Goal: Task Accomplishment & Management: Manage account settings

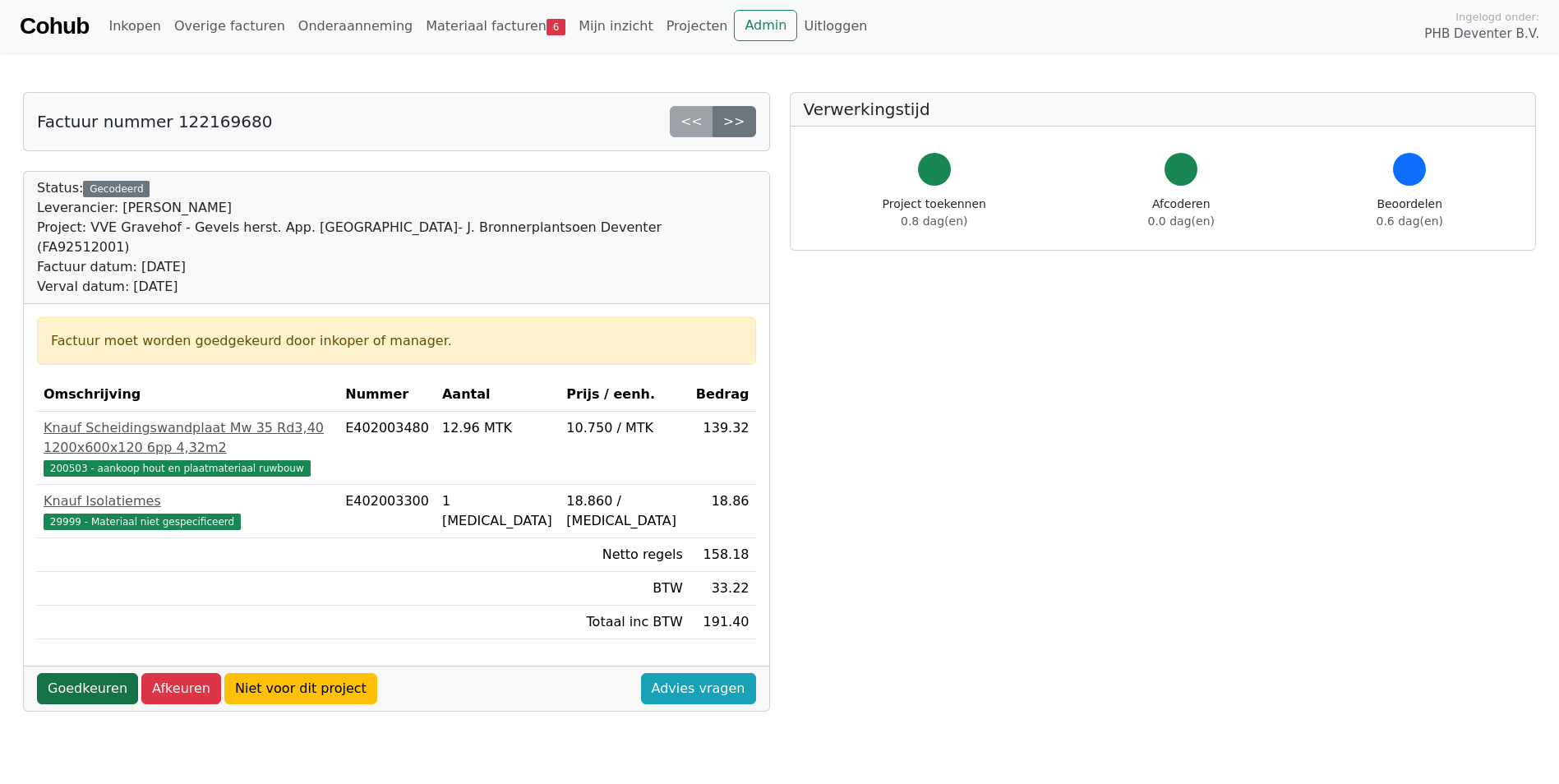
click at [88, 686] on link "Goedkeuren" at bounding box center [87, 688] width 101 height 31
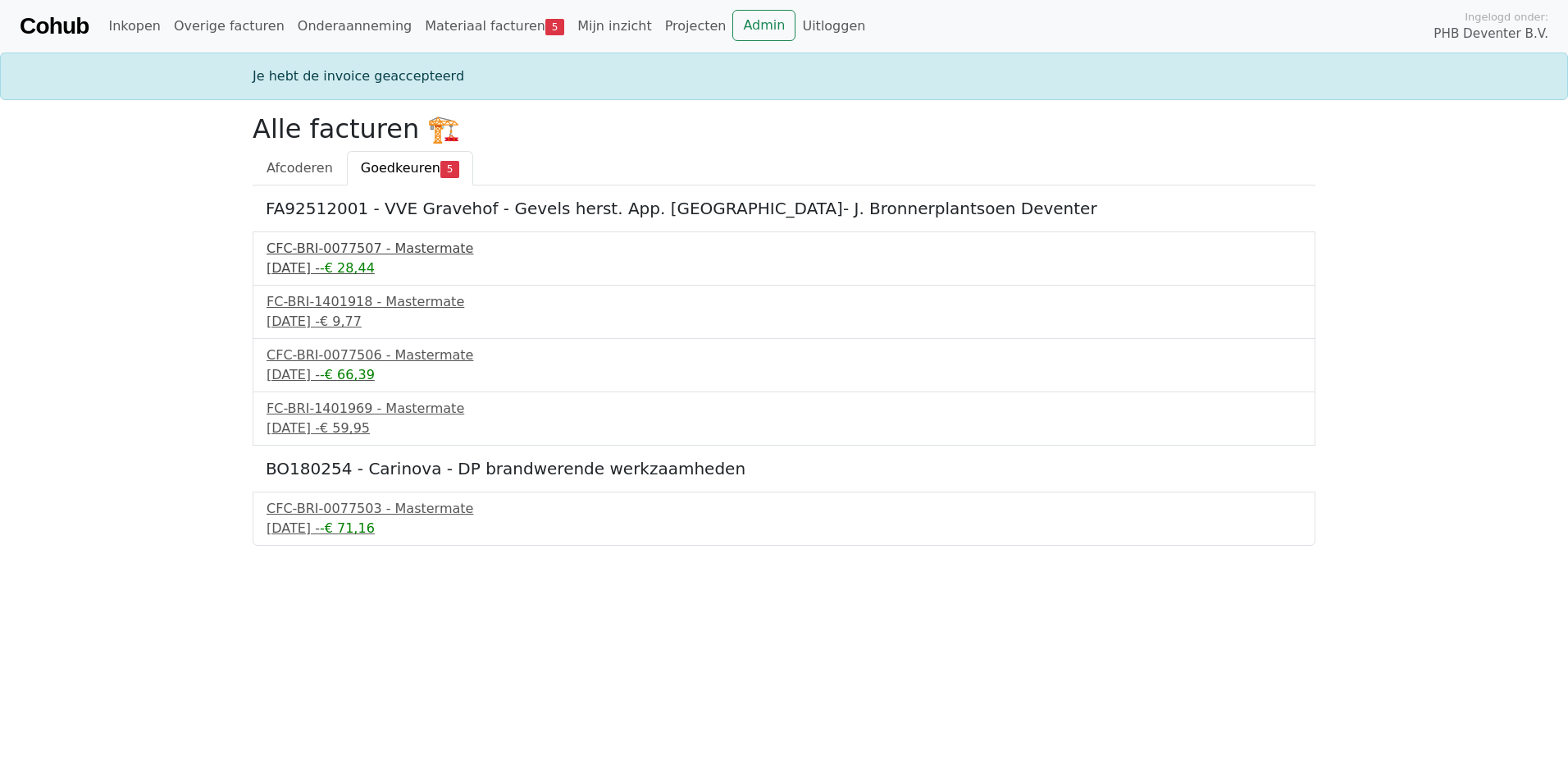
click at [353, 253] on div "CFC-BRI-0077507 - Mastermate" at bounding box center [784, 249] width 1035 height 20
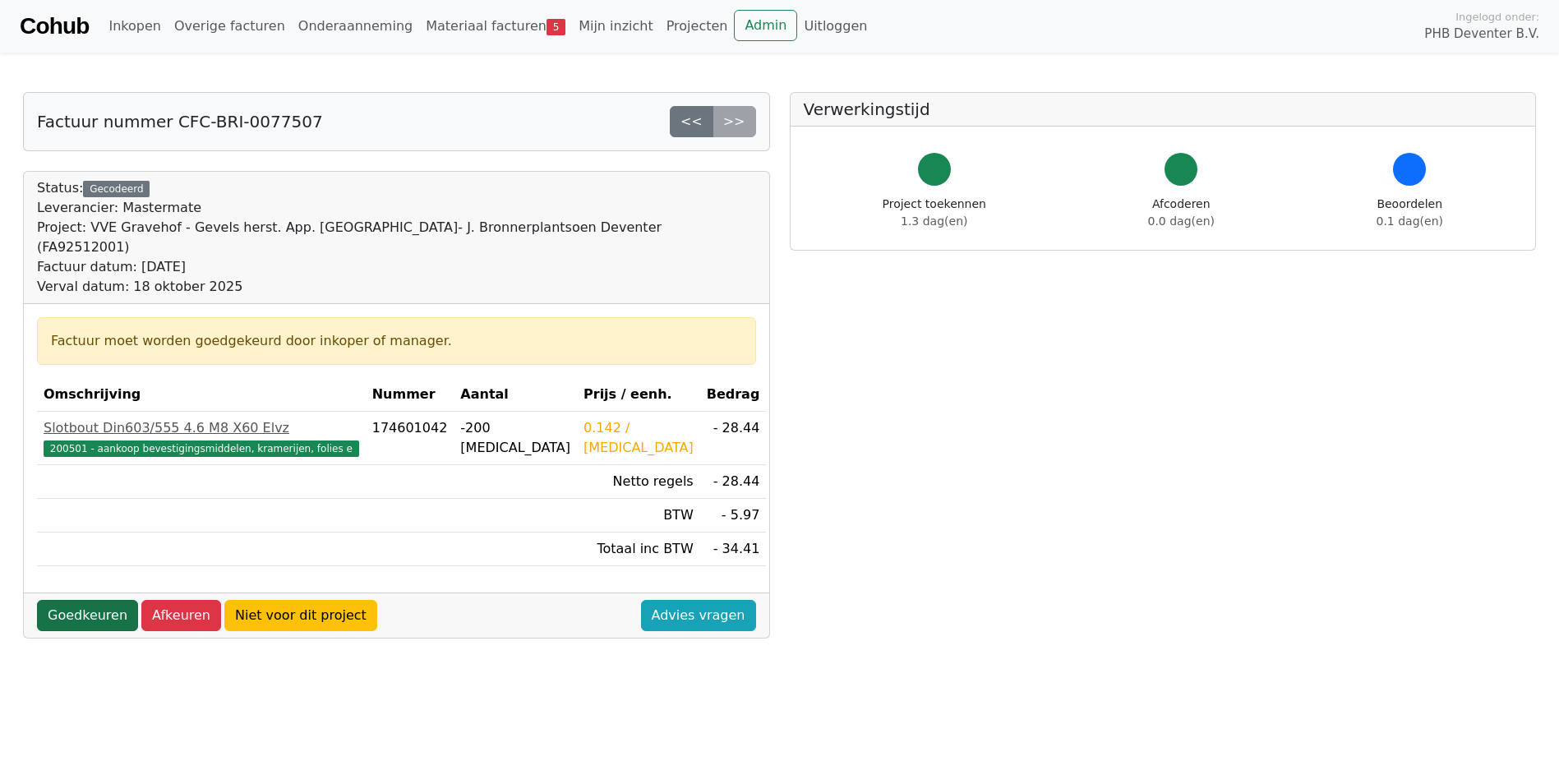
click at [88, 600] on link "Goedkeuren" at bounding box center [87, 615] width 101 height 31
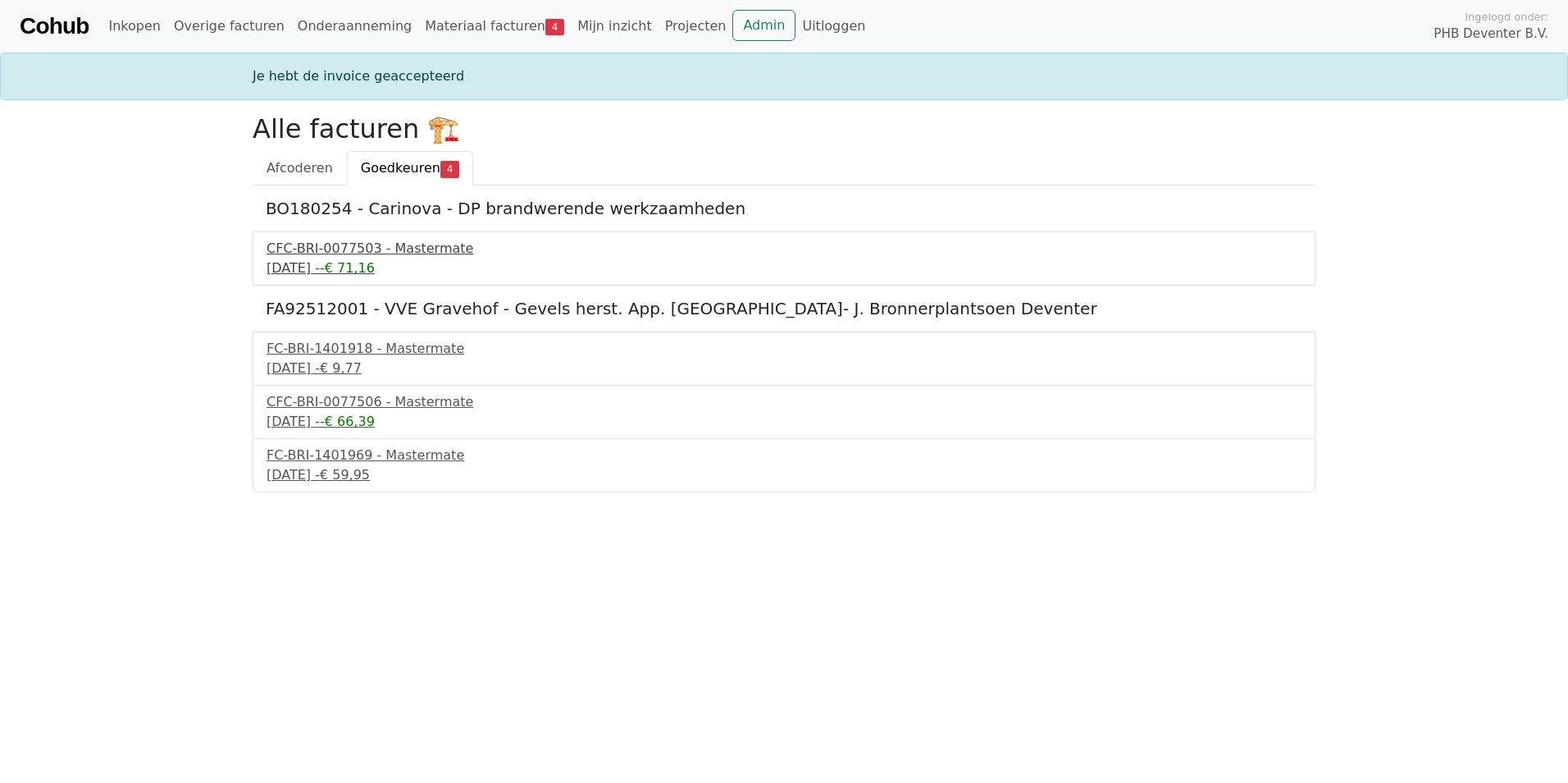
click at [356, 252] on div "CFC-BRI-0077503 - Mastermate" at bounding box center [784, 249] width 1035 height 20
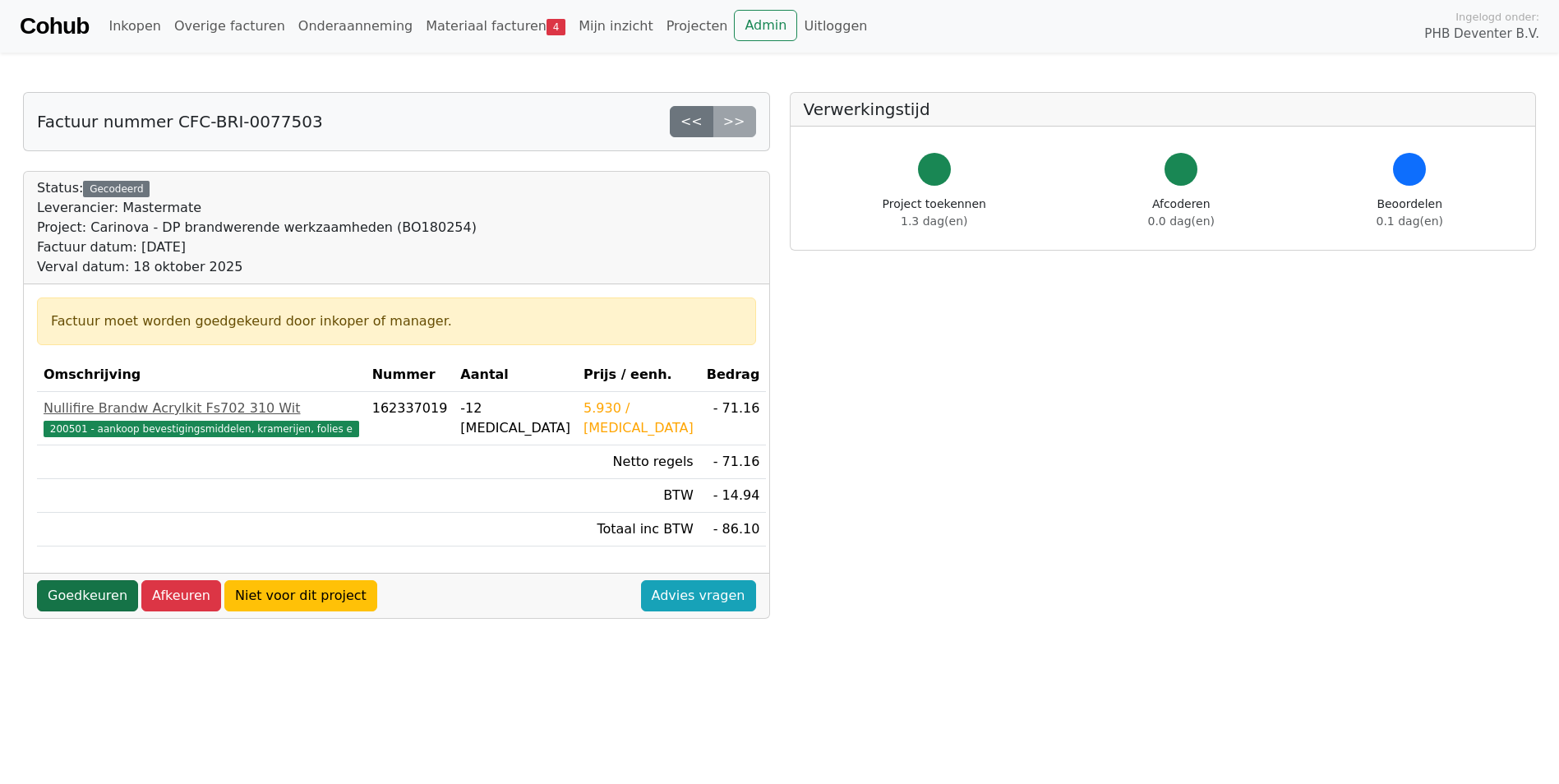
click at [94, 591] on link "Goedkeuren" at bounding box center [87, 595] width 101 height 31
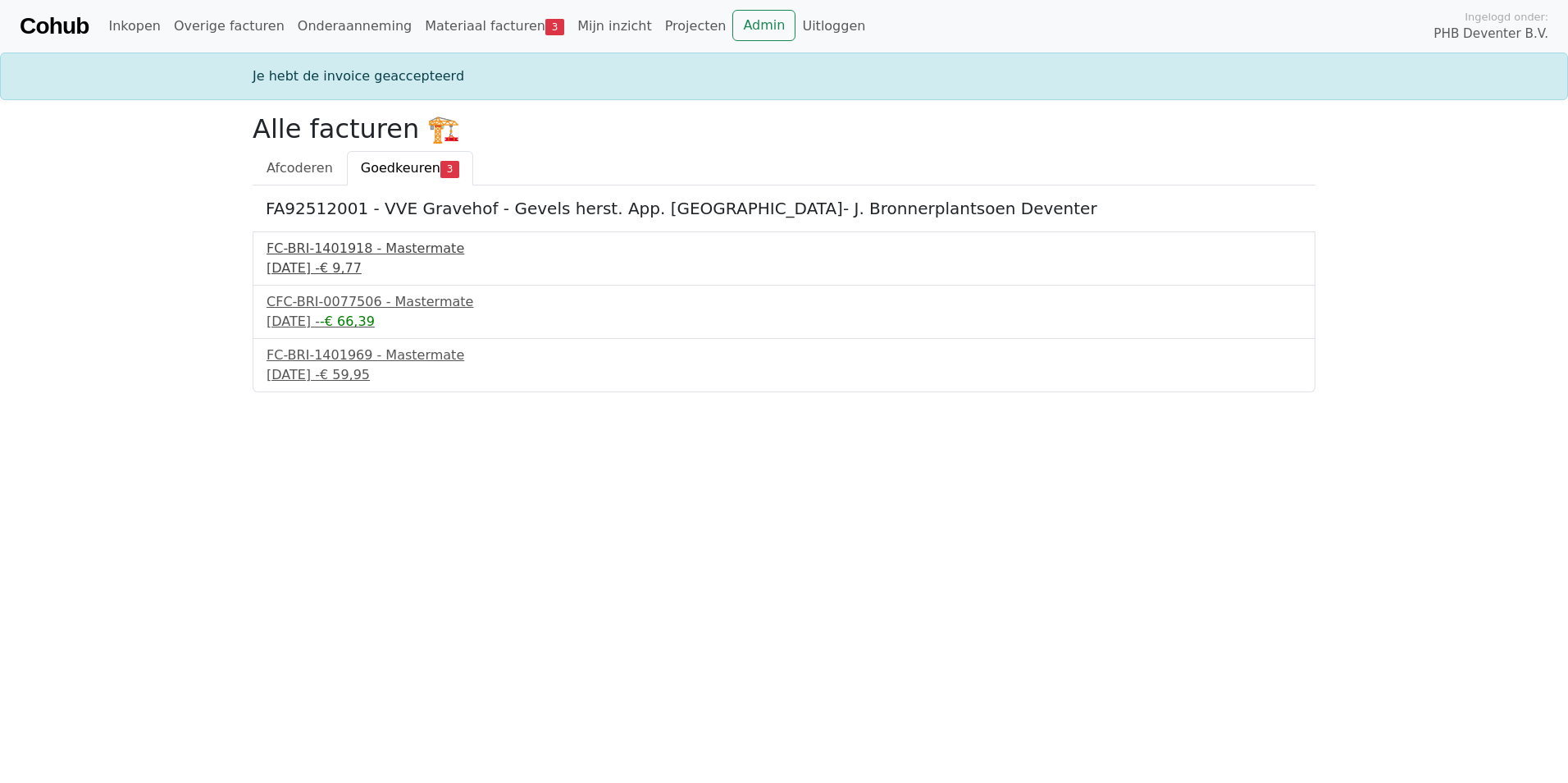
click at [354, 261] on div "[DATE] - € 9,77" at bounding box center [784, 268] width 1035 height 20
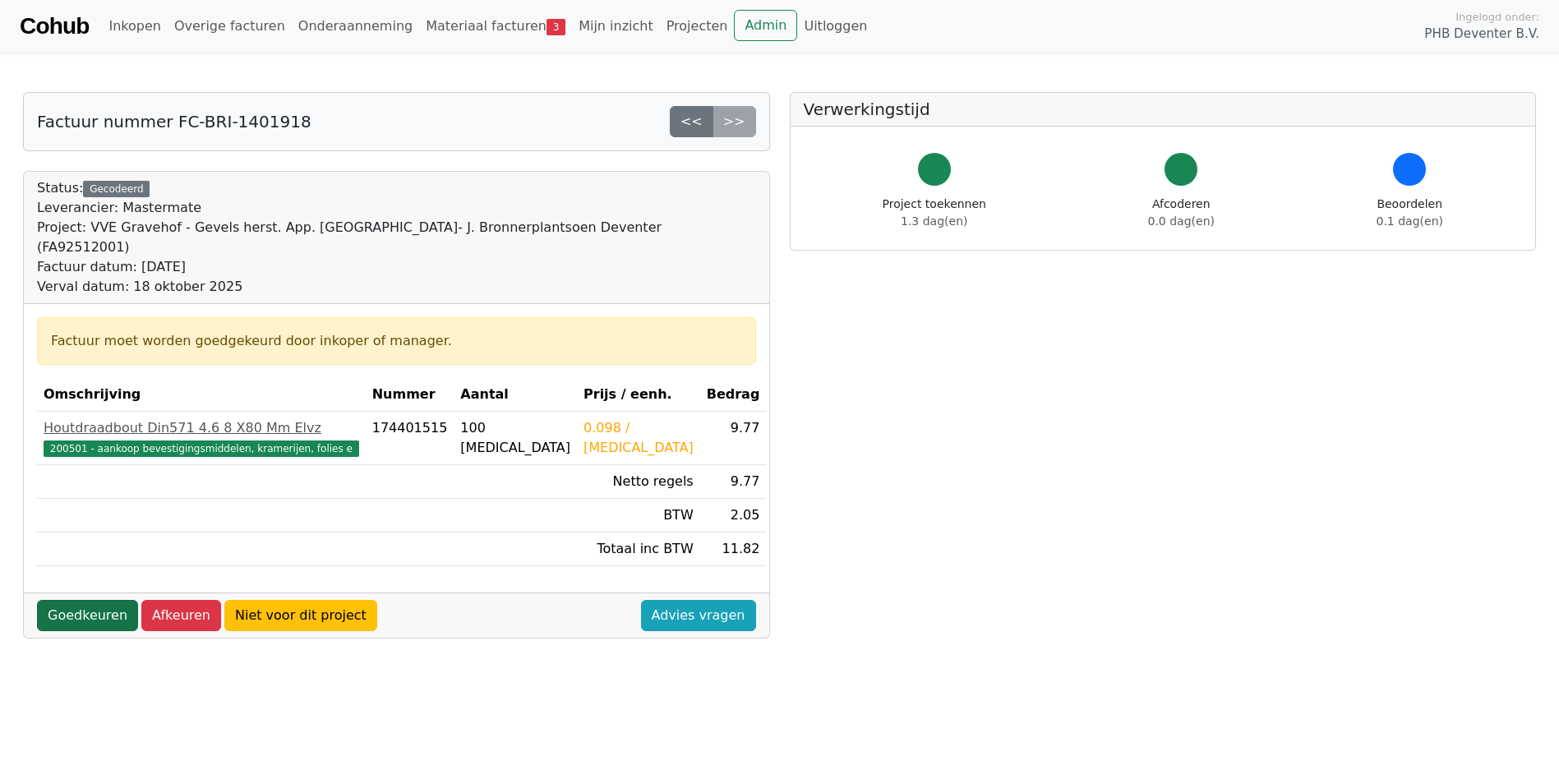
click at [89, 600] on link "Goedkeuren" at bounding box center [87, 615] width 101 height 31
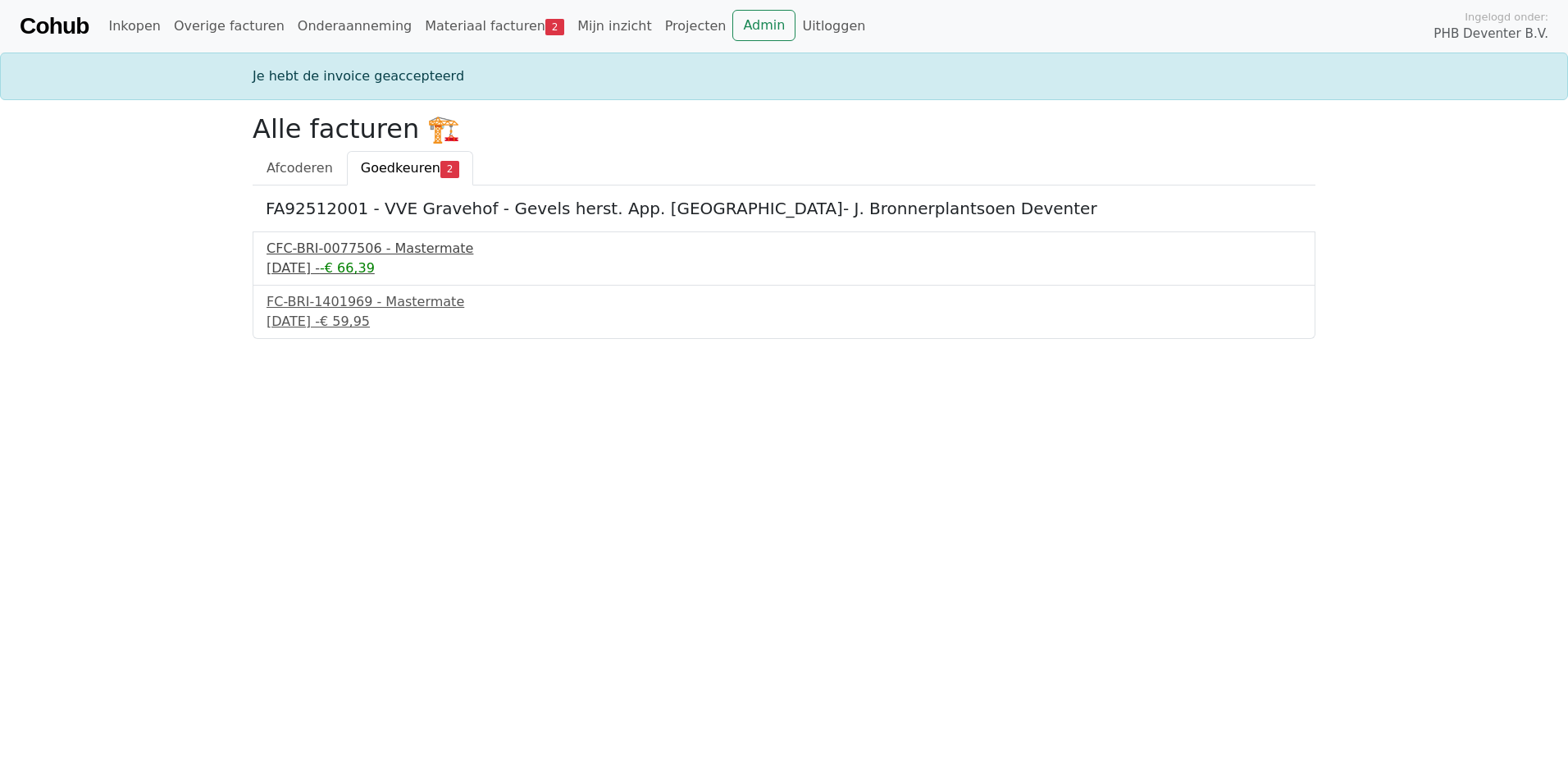
click at [346, 252] on div "CFC-BRI-0077506 - Mastermate" at bounding box center [784, 249] width 1035 height 20
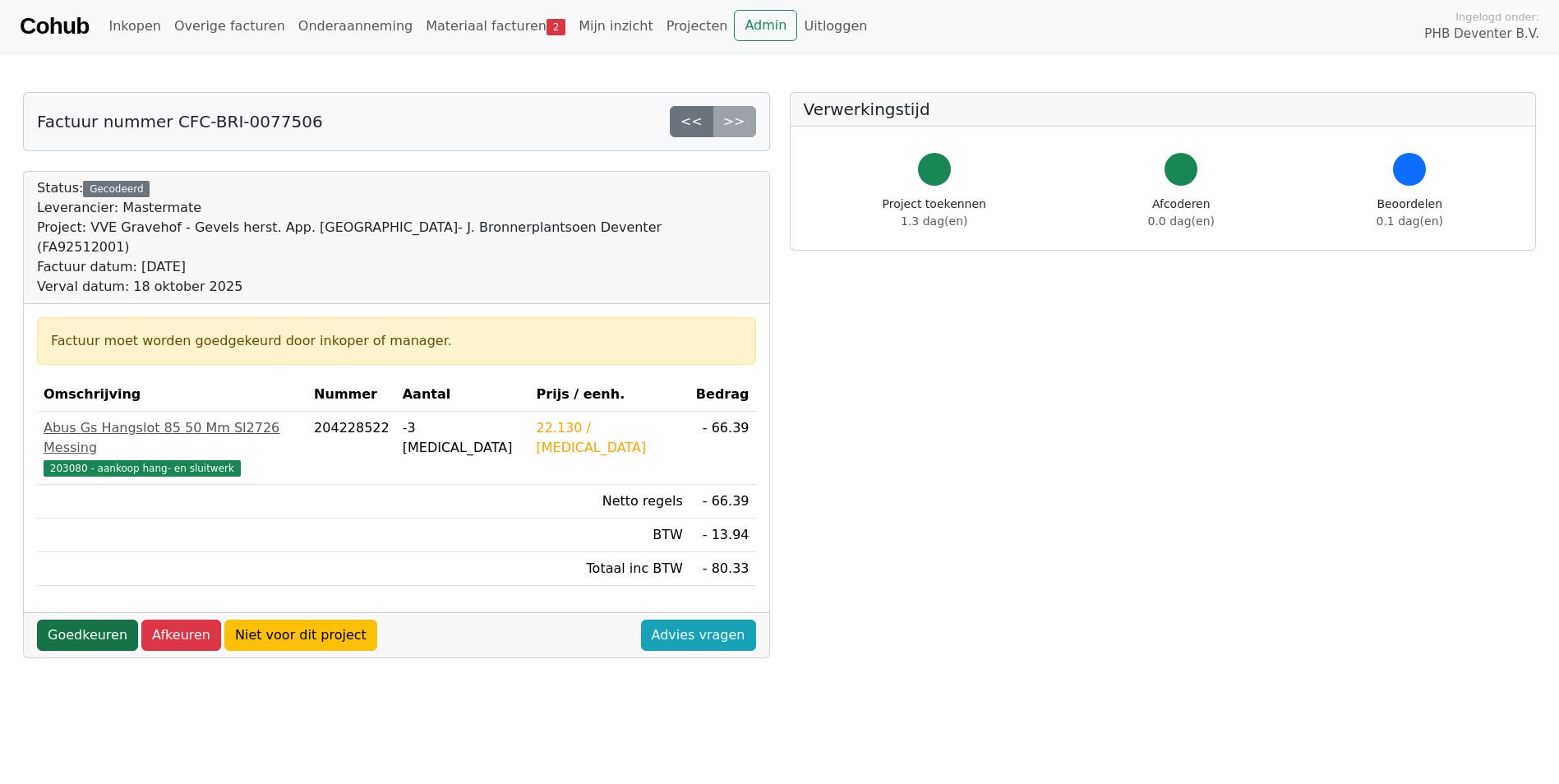
click at [85, 620] on link "Goedkeuren" at bounding box center [87, 635] width 101 height 31
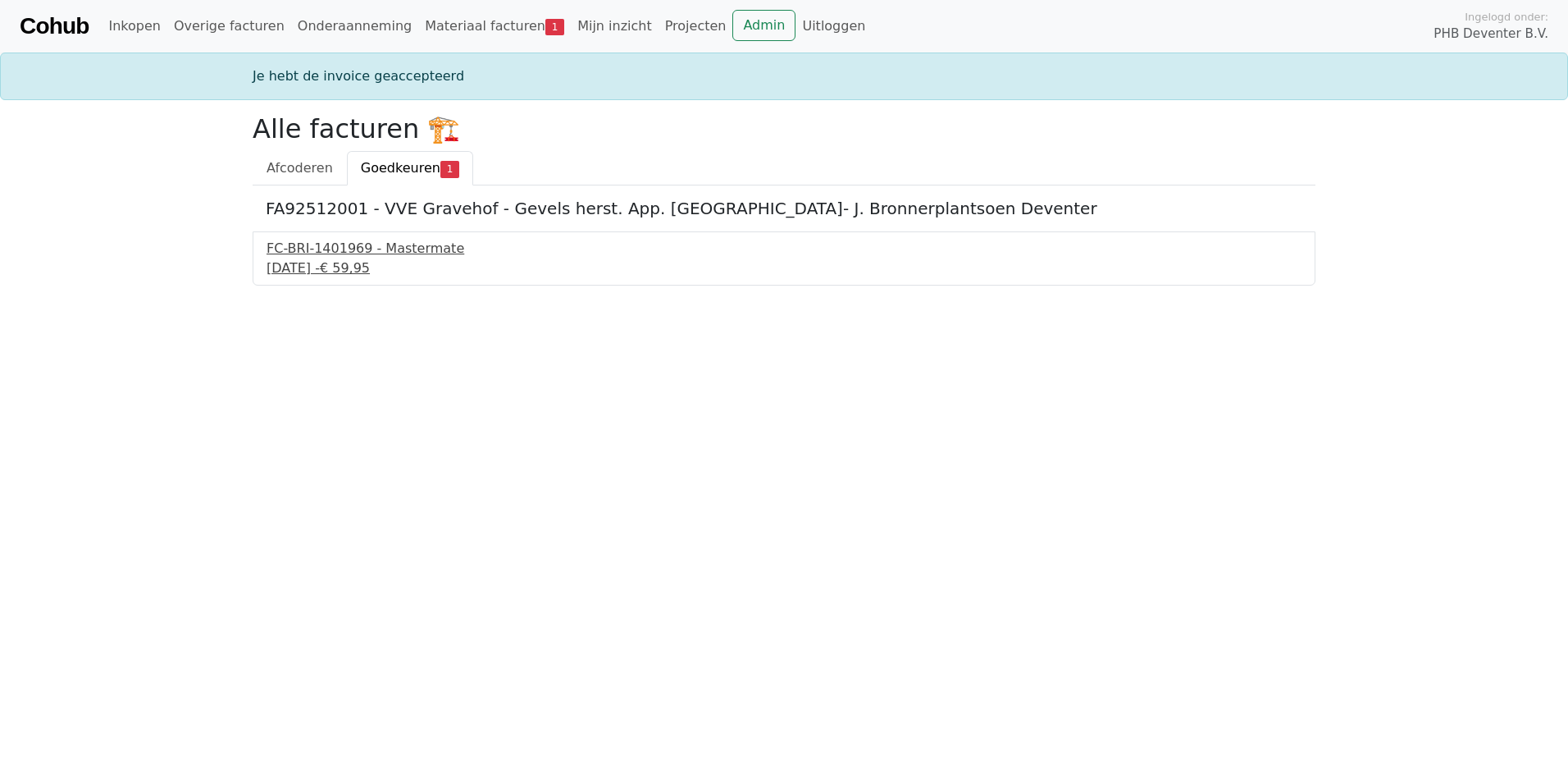
click at [339, 255] on div "FC-BRI-1401969 - Mastermate" at bounding box center [784, 249] width 1035 height 20
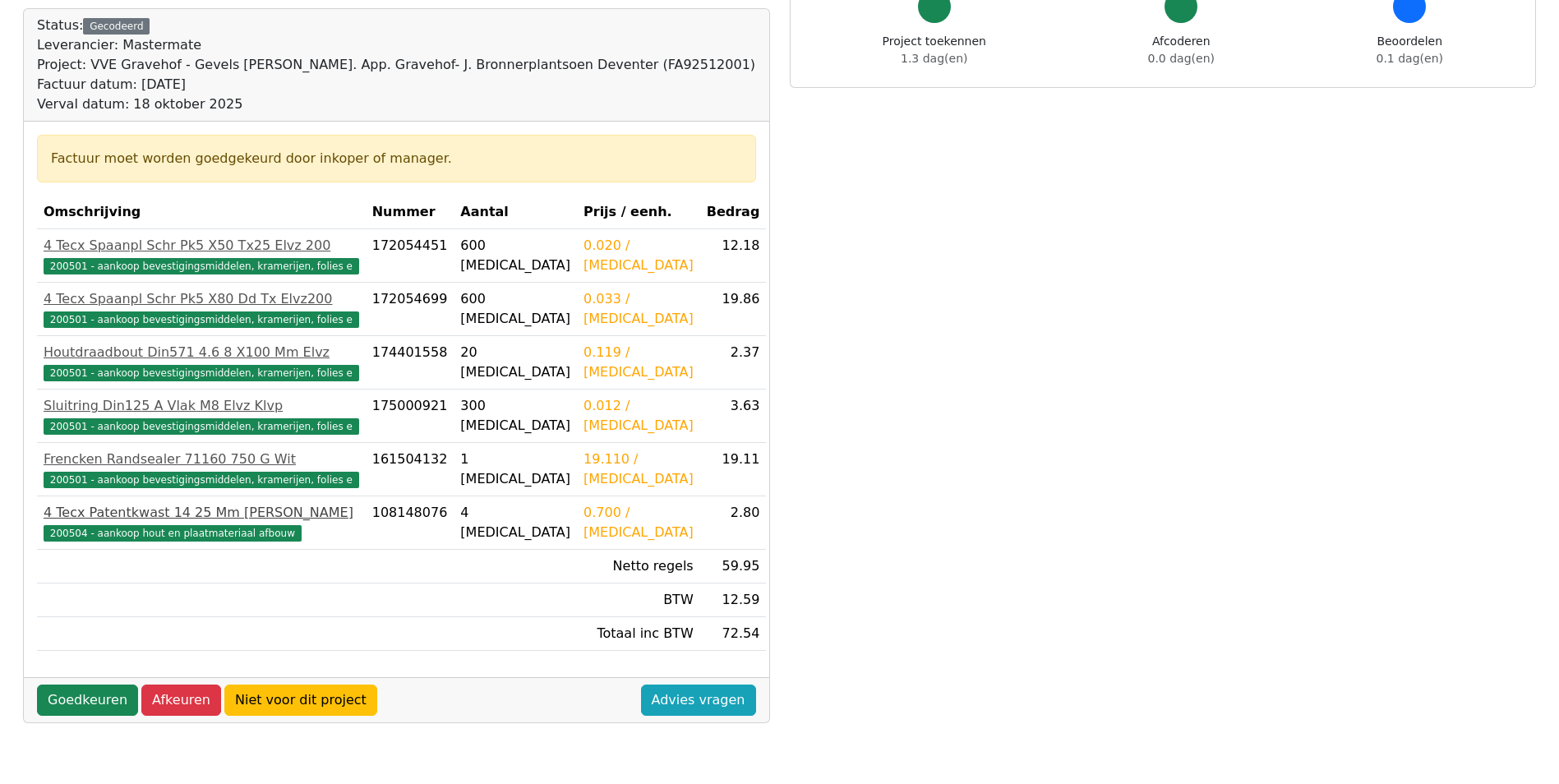
scroll to position [164, 0]
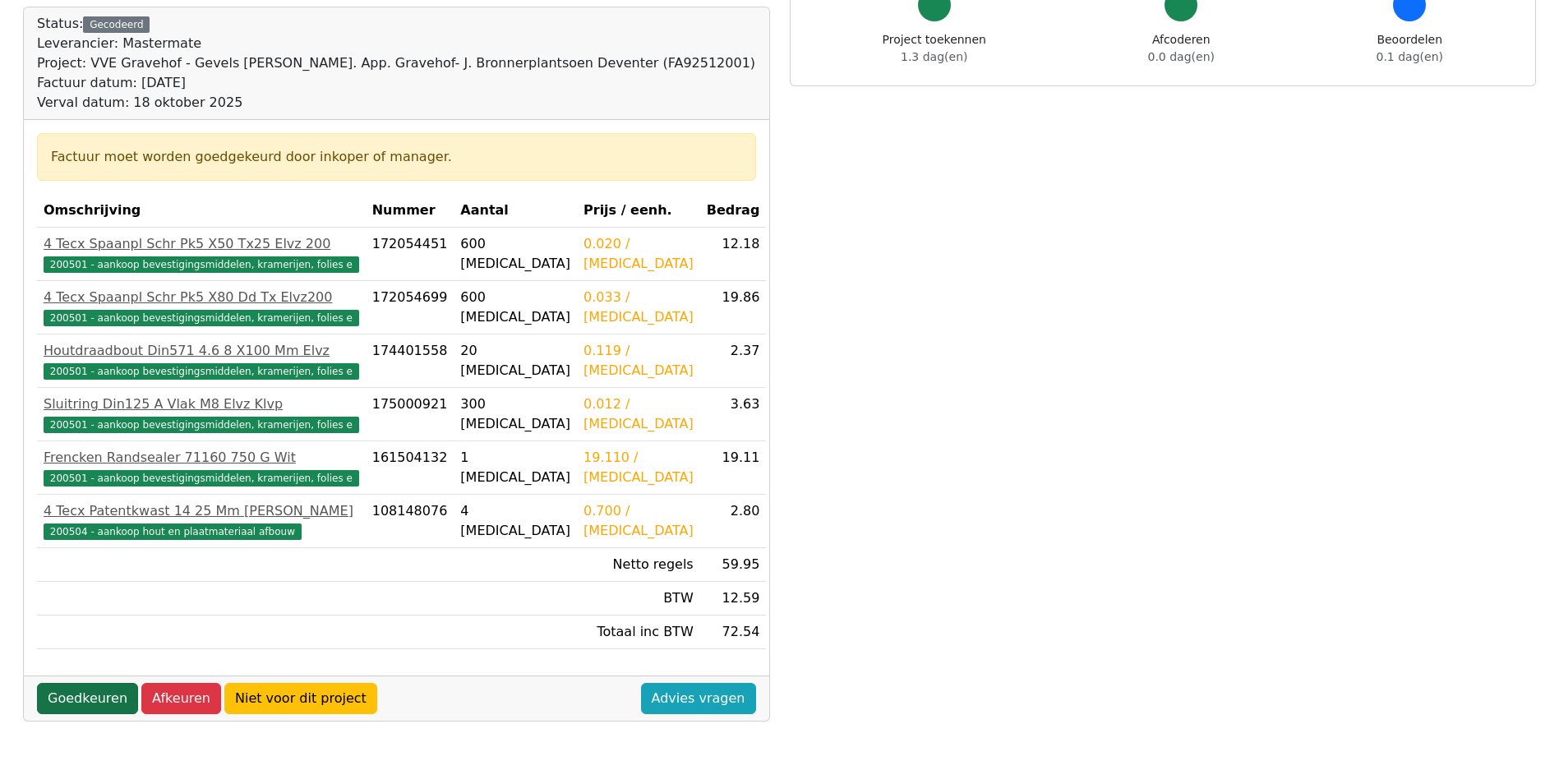
click at [80, 690] on link "Goedkeuren" at bounding box center [87, 698] width 101 height 31
